Goal: Task Accomplishment & Management: Manage account settings

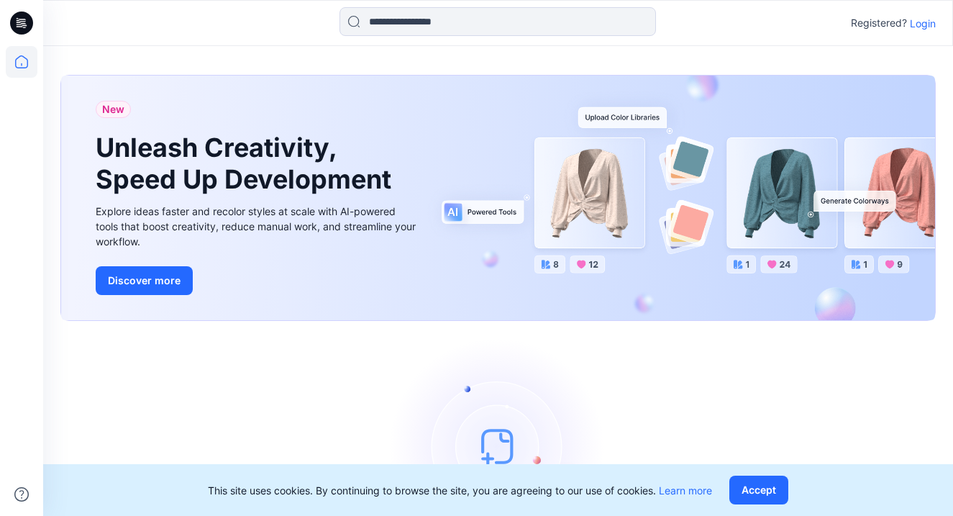
scroll to position [99, 0]
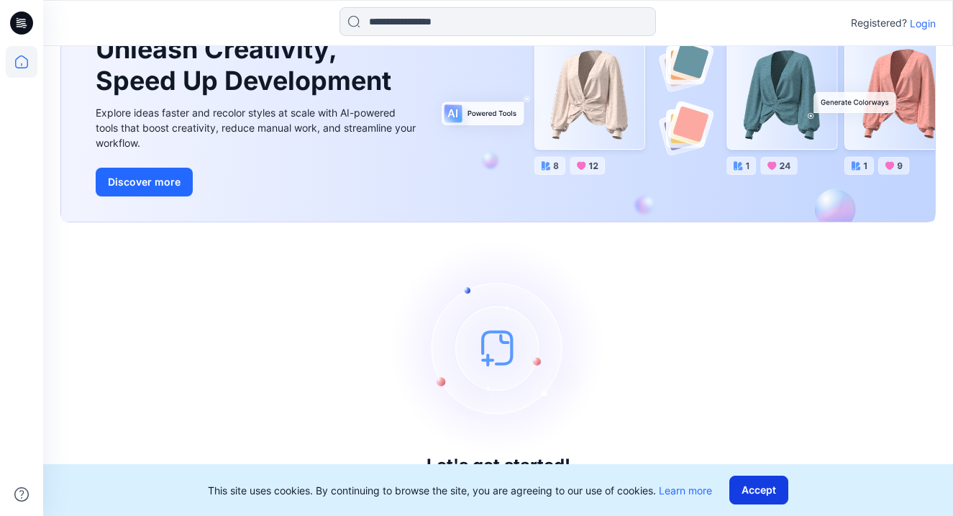
click at [755, 483] on button "Accept" at bounding box center [758, 490] width 59 height 29
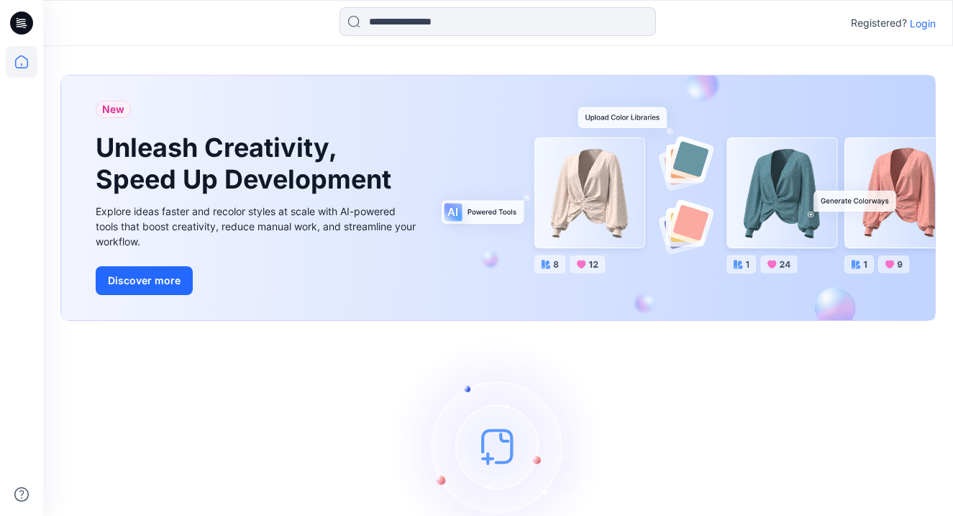
scroll to position [99, 0]
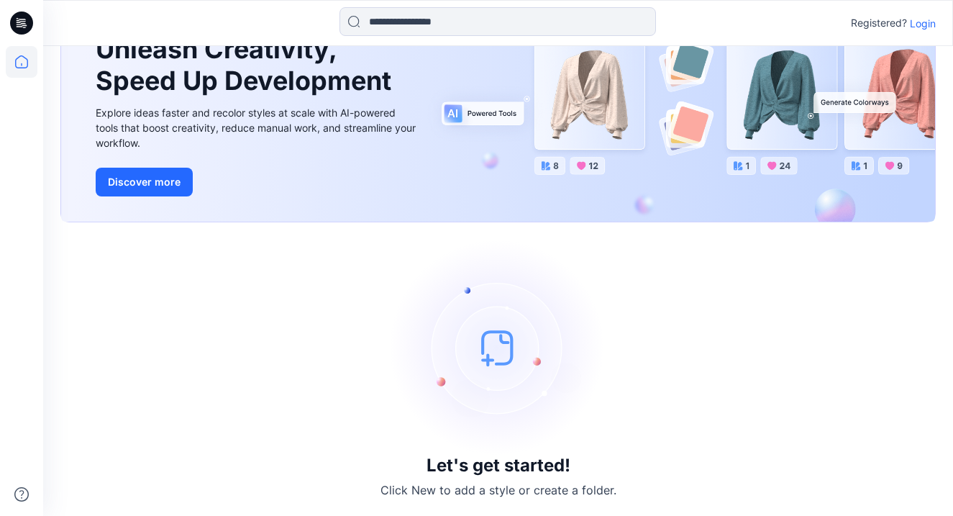
click at [927, 24] on p "Login" at bounding box center [923, 23] width 26 height 15
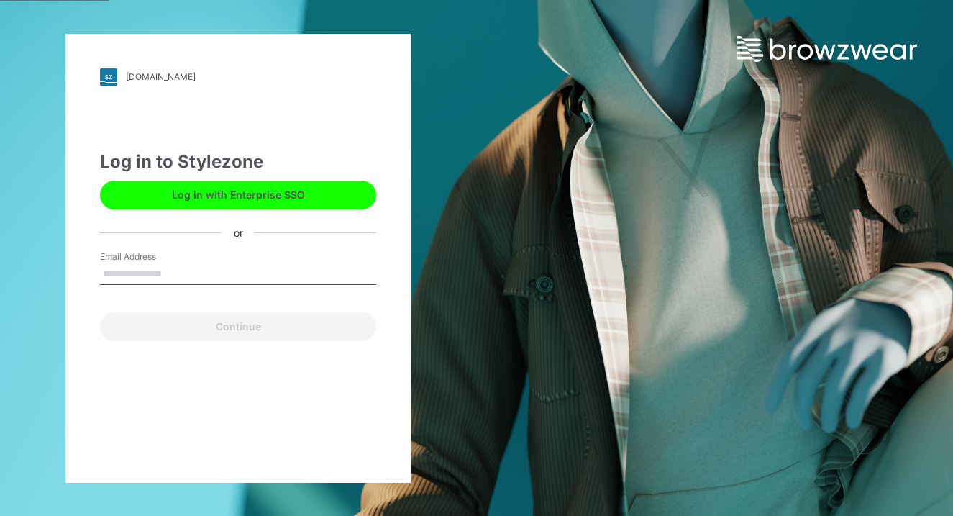
click at [219, 276] on input "Email Address" at bounding box center [238, 274] width 276 height 22
type input "**********"
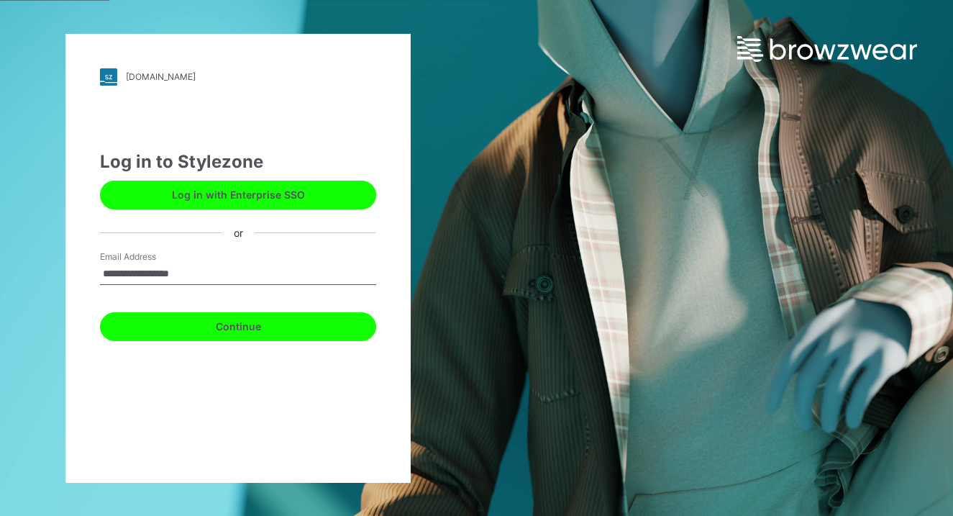
click at [209, 333] on button "Continue" at bounding box center [238, 326] width 276 height 29
